Goal: Transaction & Acquisition: Purchase product/service

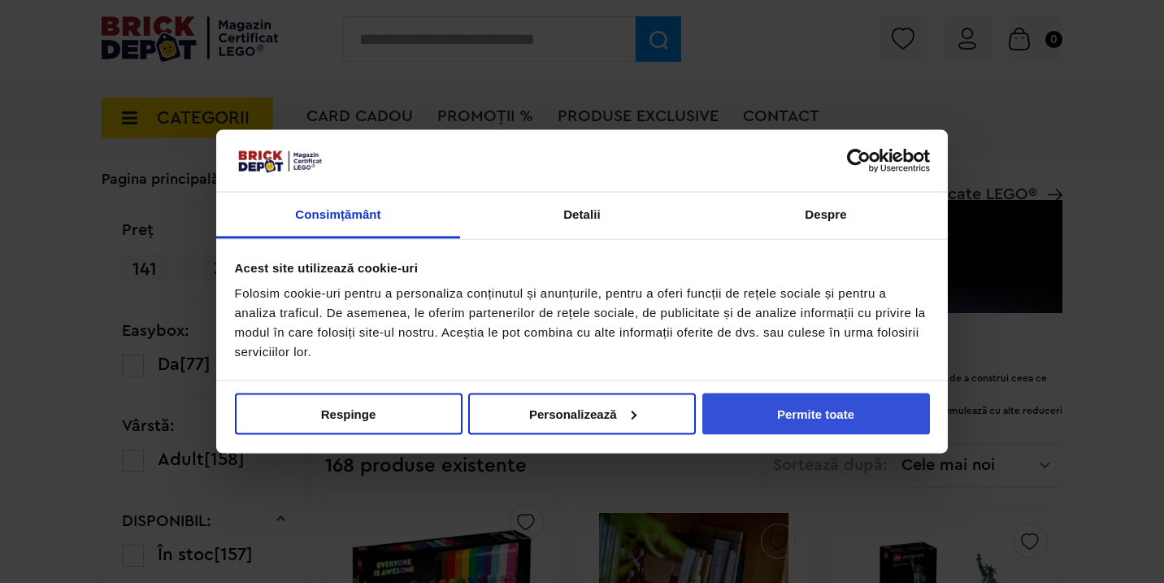
click at [760, 408] on button "Permite toate" at bounding box center [816, 412] width 228 height 41
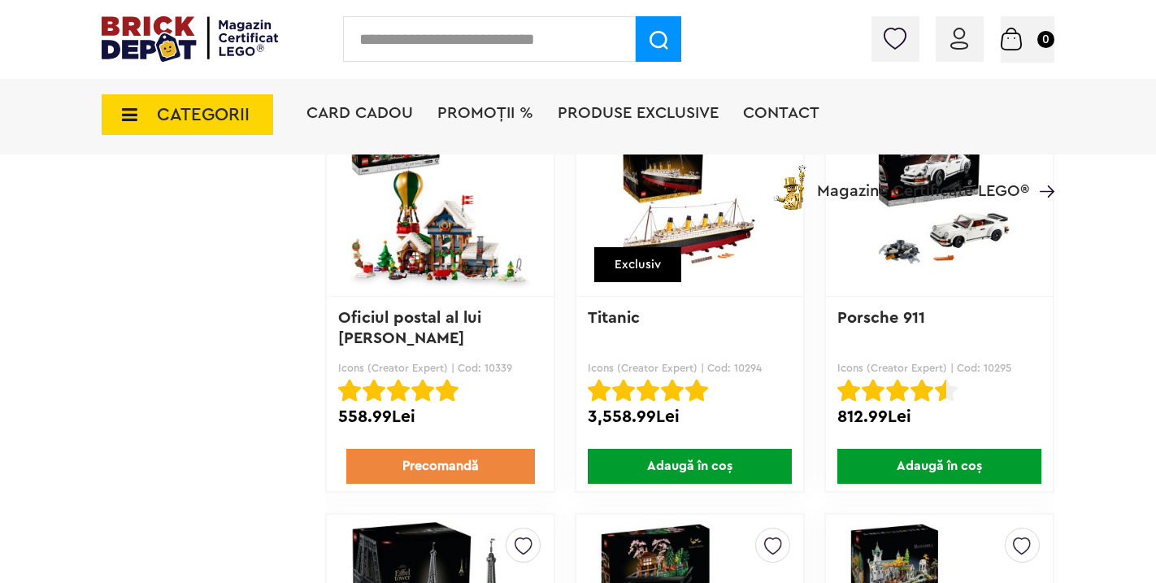
scroll to position [8052, 0]
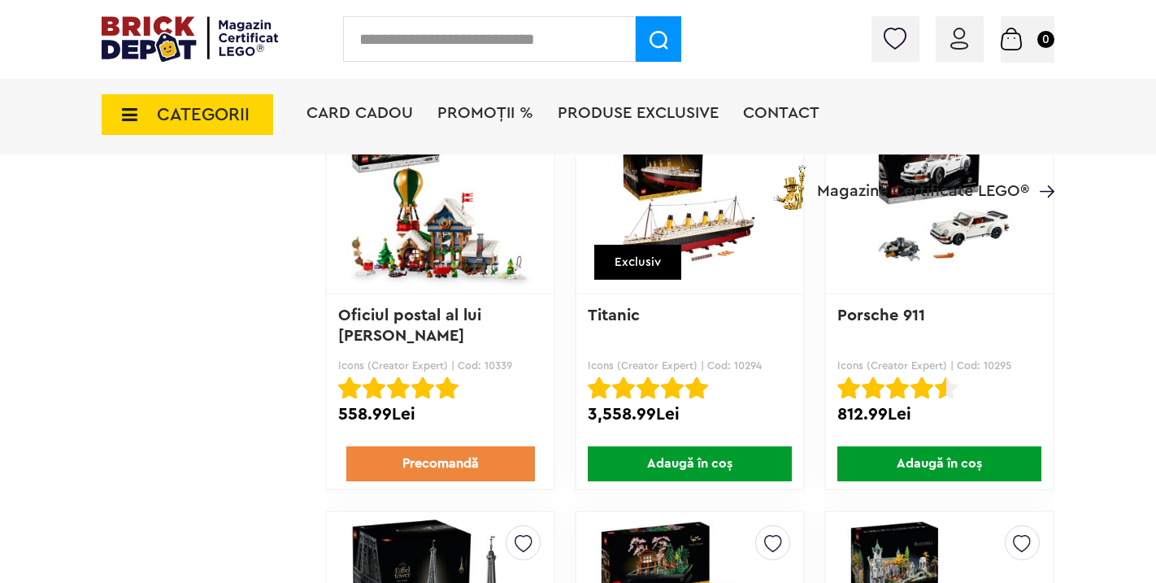
click at [380, 319] on link "Oficiul postal al lui [PERSON_NAME]" at bounding box center [412, 325] width 148 height 37
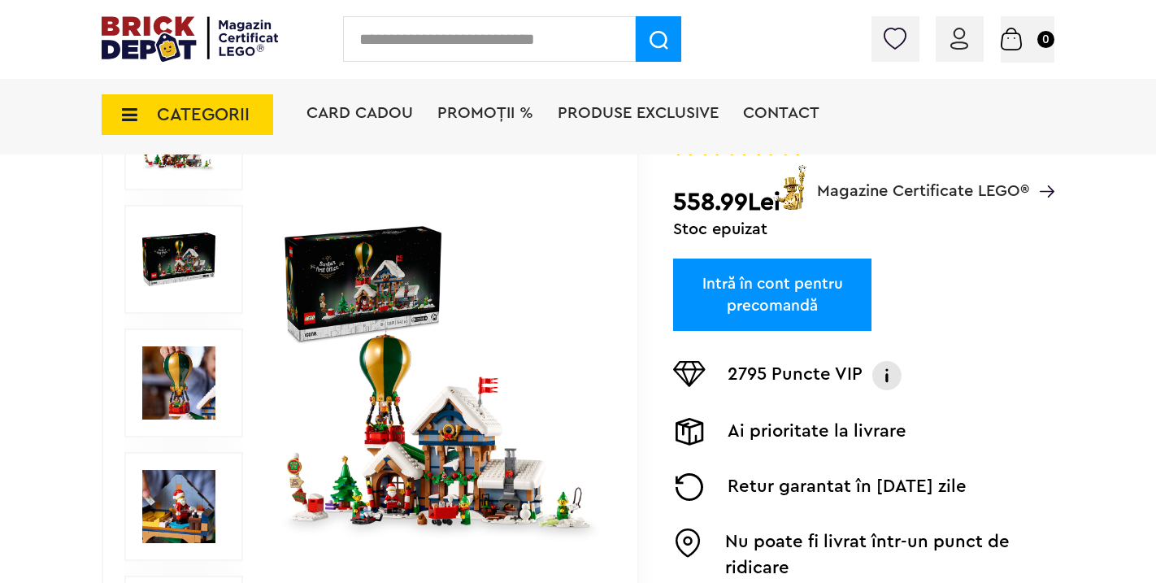
scroll to position [248, 0]
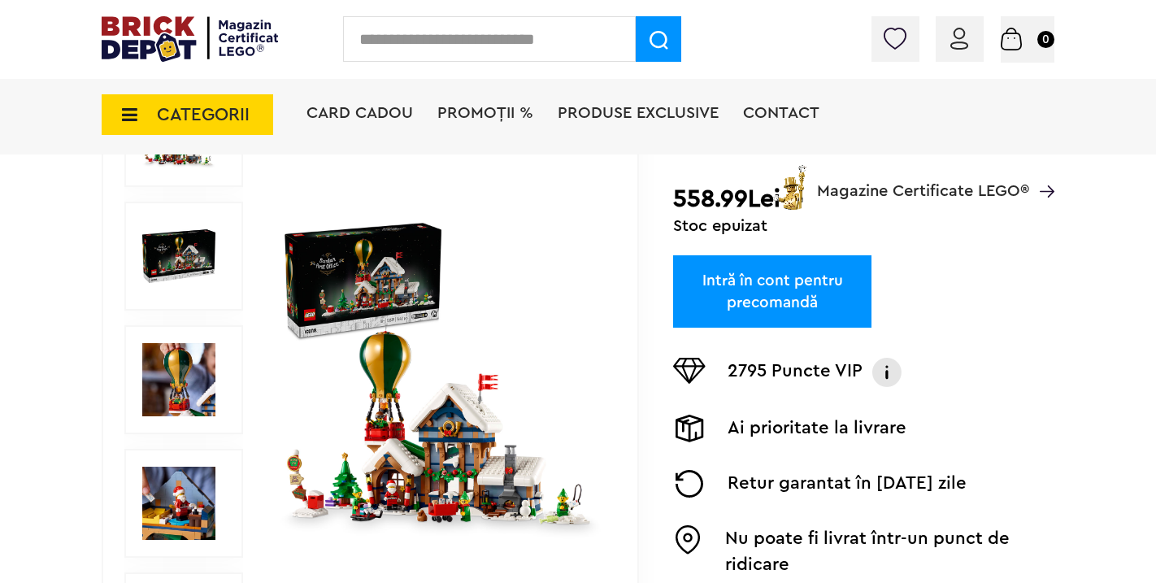
click at [180, 391] on img at bounding box center [178, 379] width 73 height 73
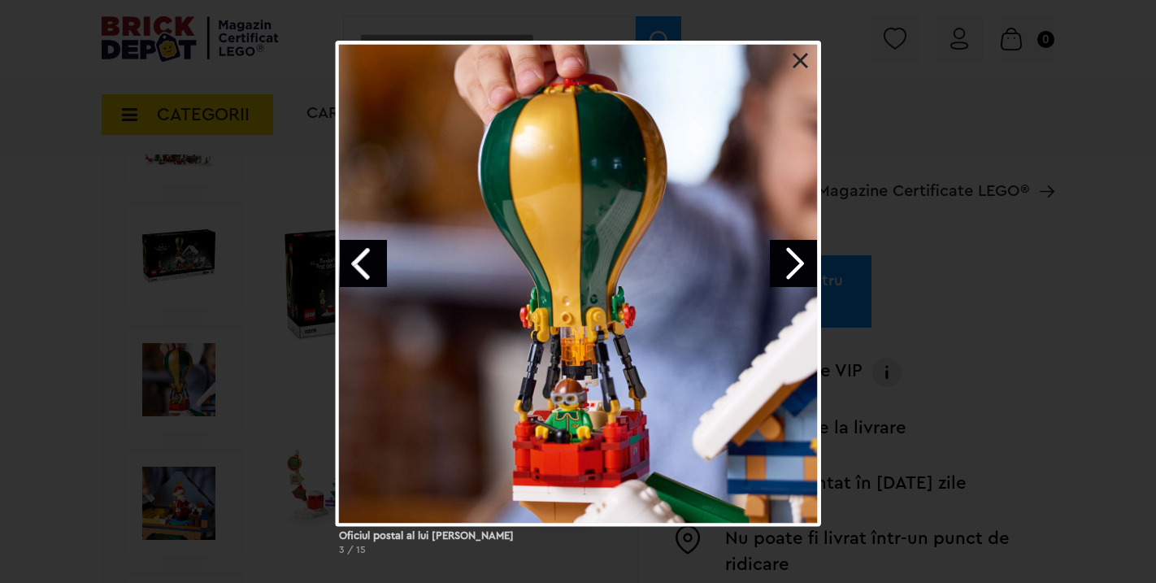
click at [804, 47] on div at bounding box center [578, 283] width 485 height 485
click at [804, 63] on link at bounding box center [800, 61] width 16 height 16
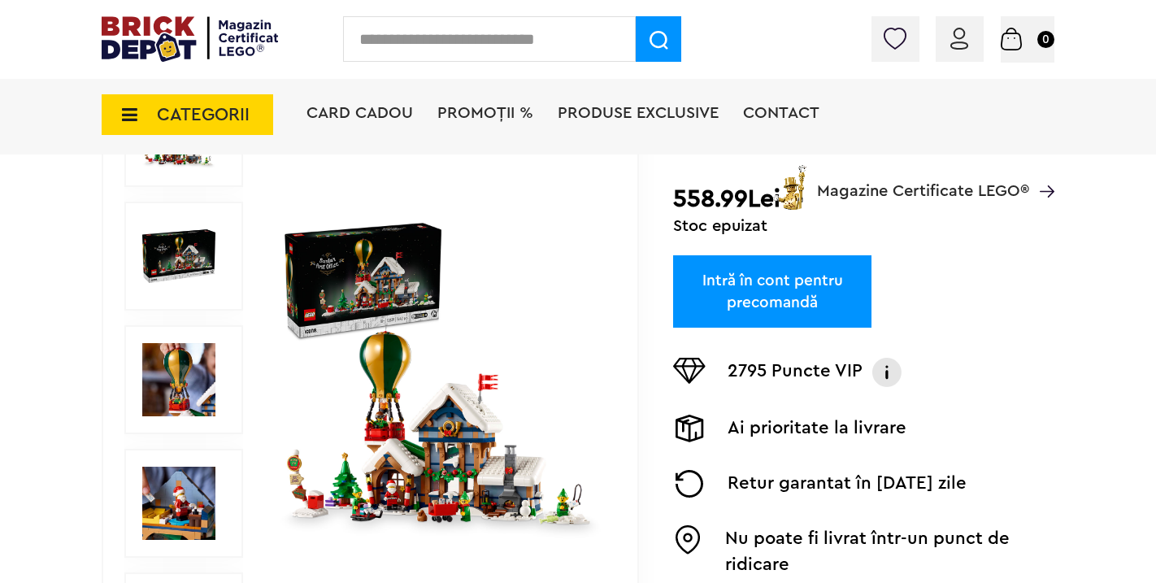
click at [159, 525] on img at bounding box center [178, 502] width 73 height 73
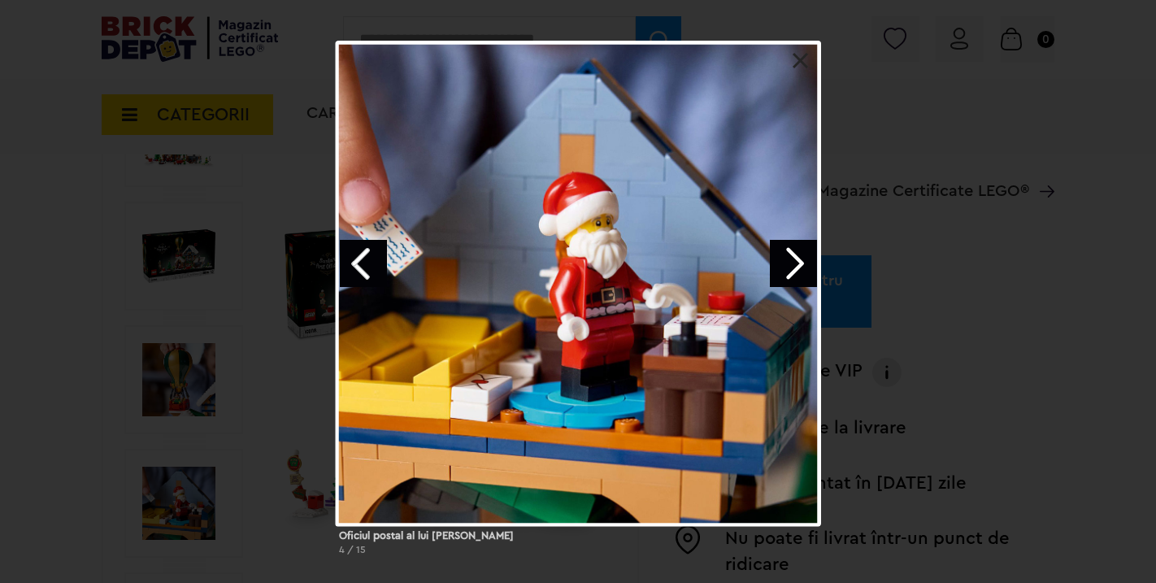
click at [804, 68] on link at bounding box center [800, 61] width 16 height 16
